Goal: Task Accomplishment & Management: Manage account settings

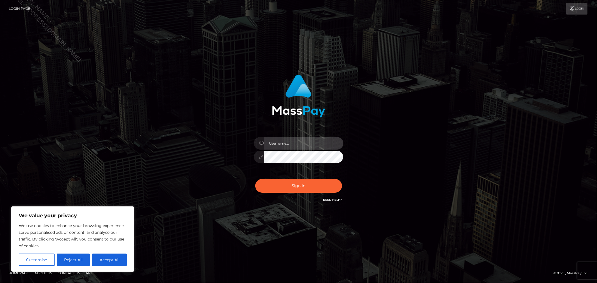
click at [295, 140] on input "text" at bounding box center [303, 143] width 79 height 13
type input "Allyssa"
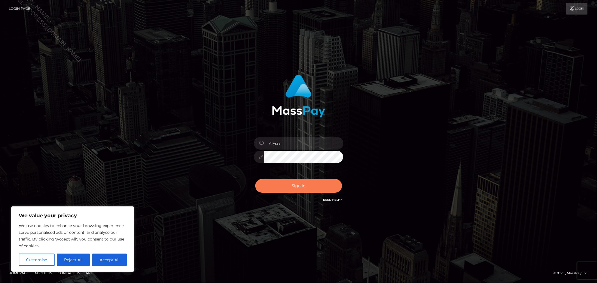
click at [300, 185] on button "Sign in" at bounding box center [298, 186] width 87 height 14
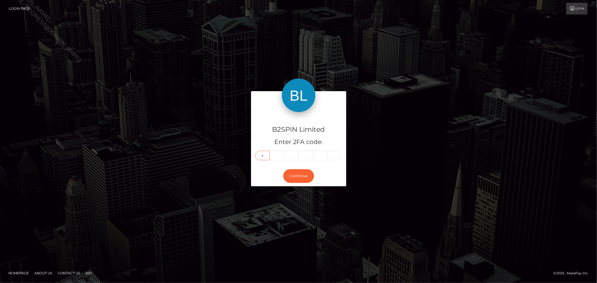
type input "8"
type input "3"
type input "6"
type input "4"
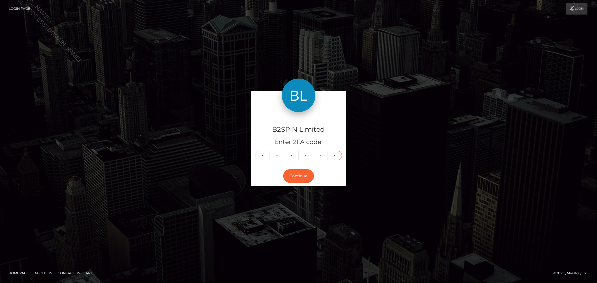
type input "0"
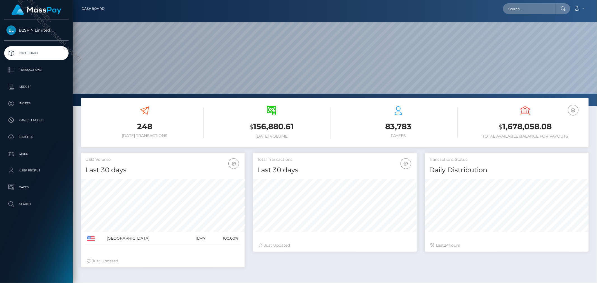
scroll to position [99, 163]
click at [513, 129] on h3 "$ 1,678,058.08" at bounding box center [525, 126] width 118 height 11
copy h3 "1,678,058.08"
click at [580, 10] on link "Account" at bounding box center [579, 9] width 17 height 12
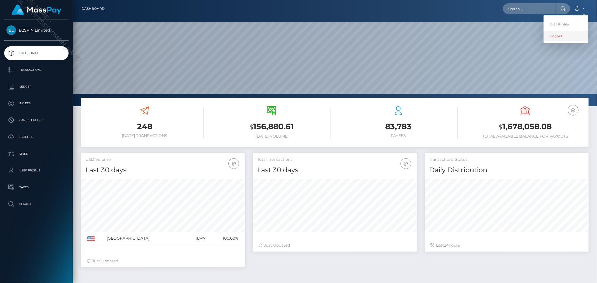
click at [562, 36] on link "Logout" at bounding box center [565, 36] width 45 height 10
